Goal: Download file/media

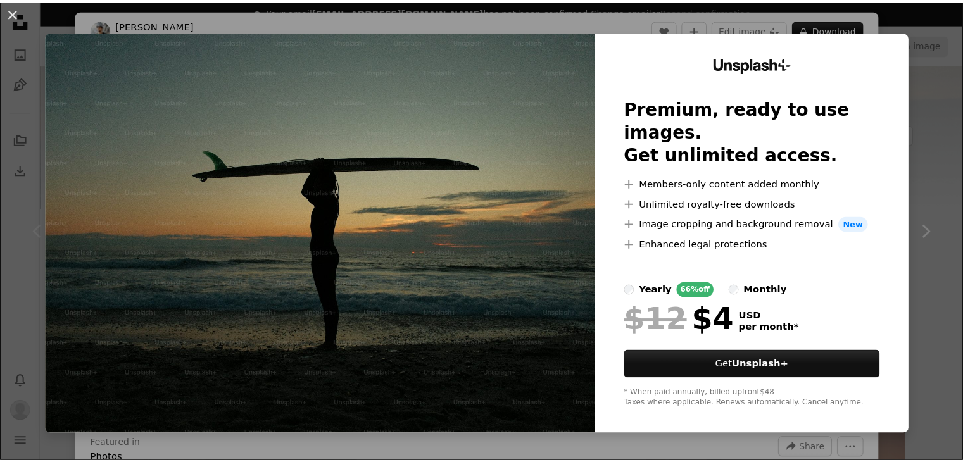
scroll to position [111, 0]
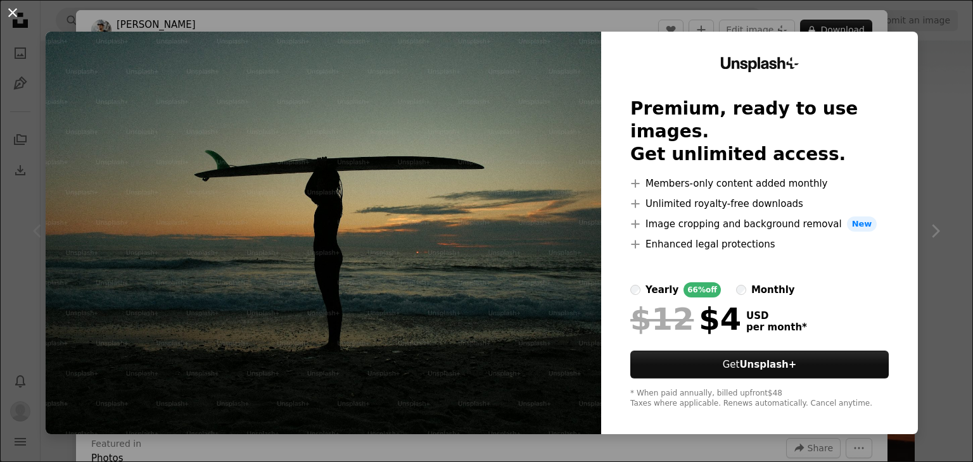
click at [11, 16] on button "An X shape" at bounding box center [12, 12] width 15 height 15
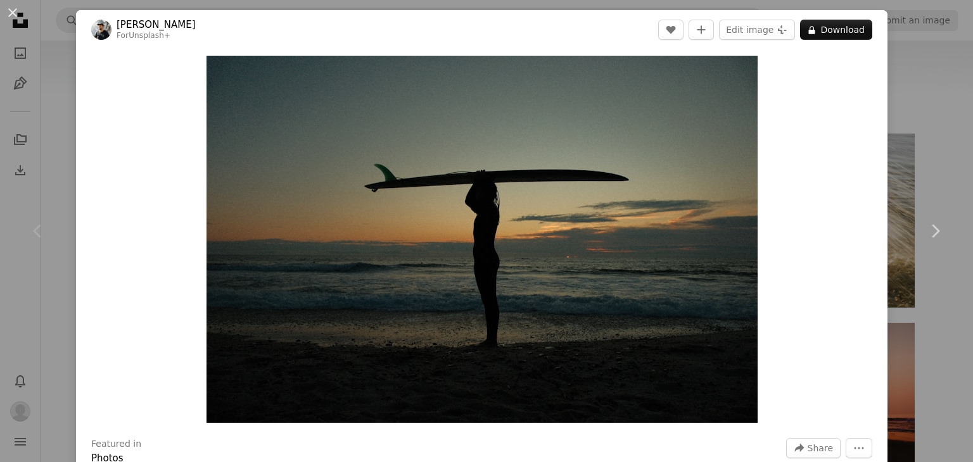
click at [11, 16] on button "An X shape" at bounding box center [12, 12] width 15 height 15
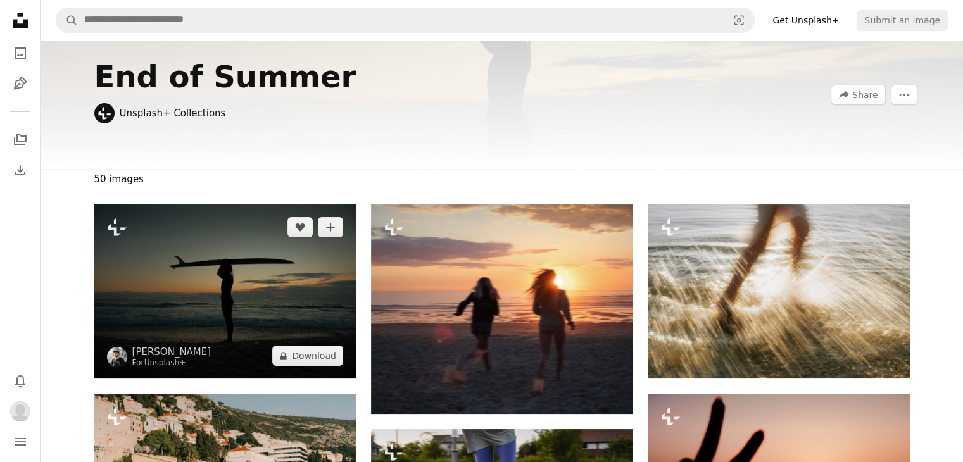
scroll to position [33, 0]
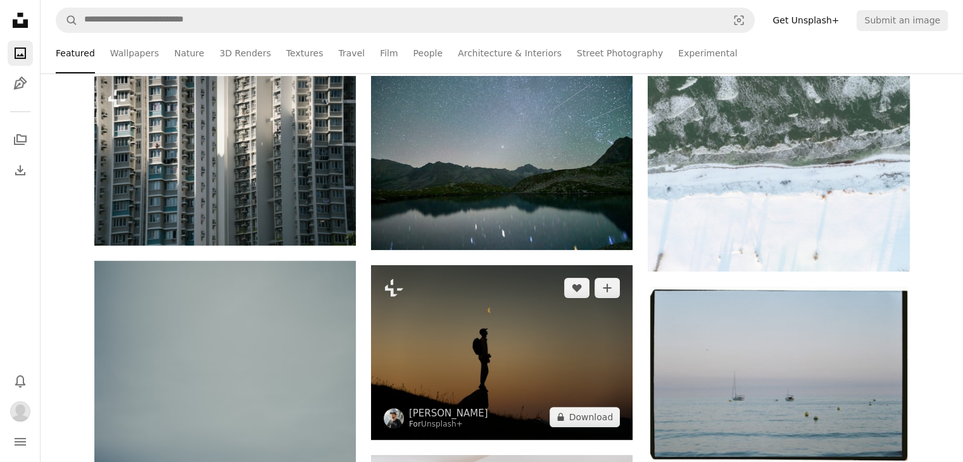
scroll to position [289, 0]
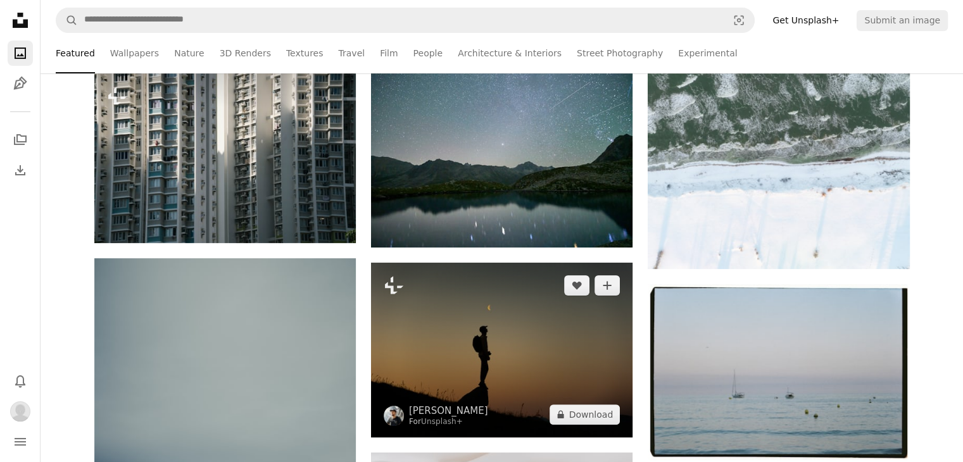
click at [512, 348] on img at bounding box center [502, 350] width 262 height 174
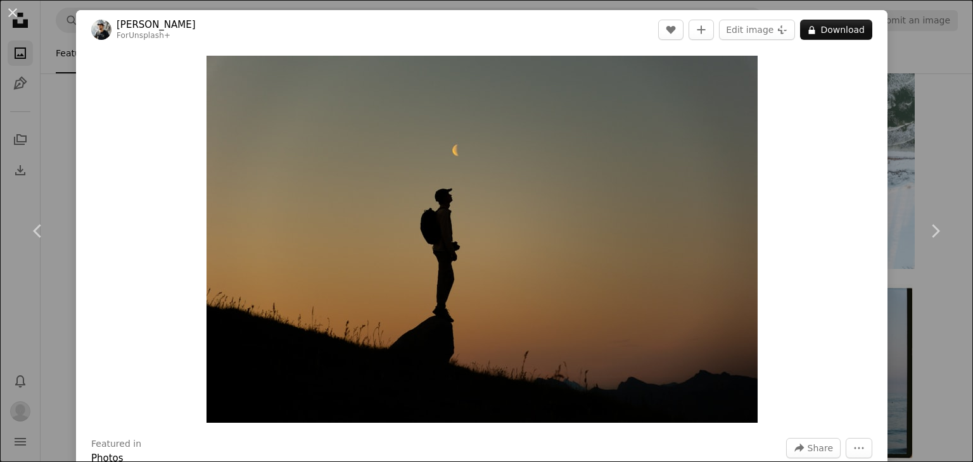
click at [838, 18] on header "[PERSON_NAME] For Unsplash+ A heart A plus sign Edit image Plus sign for Unspla…" at bounding box center [481, 29] width 811 height 39
click at [836, 22] on button "A lock Download" at bounding box center [836, 30] width 72 height 20
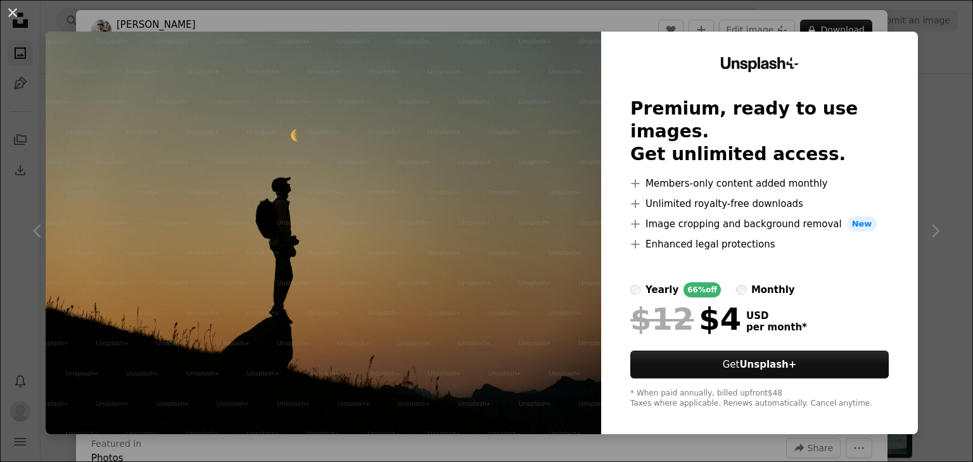
click at [933, 141] on div "An X shape Unsplash+ Premium, ready to use images. Get unlimited access. A plus…" at bounding box center [486, 231] width 973 height 462
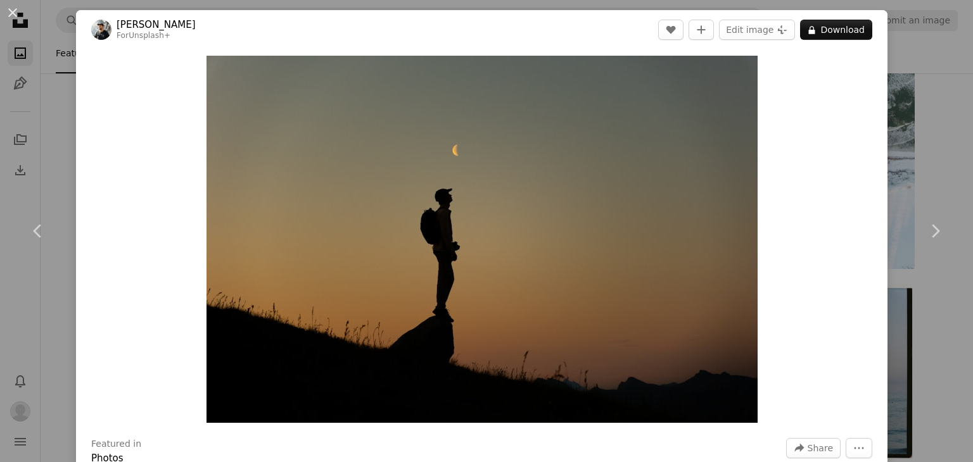
click at [871, 72] on div "Zoom in" at bounding box center [481, 239] width 811 height 380
click at [13, 13] on button "An X shape" at bounding box center [12, 12] width 15 height 15
